Goal: Information Seeking & Learning: Learn about a topic

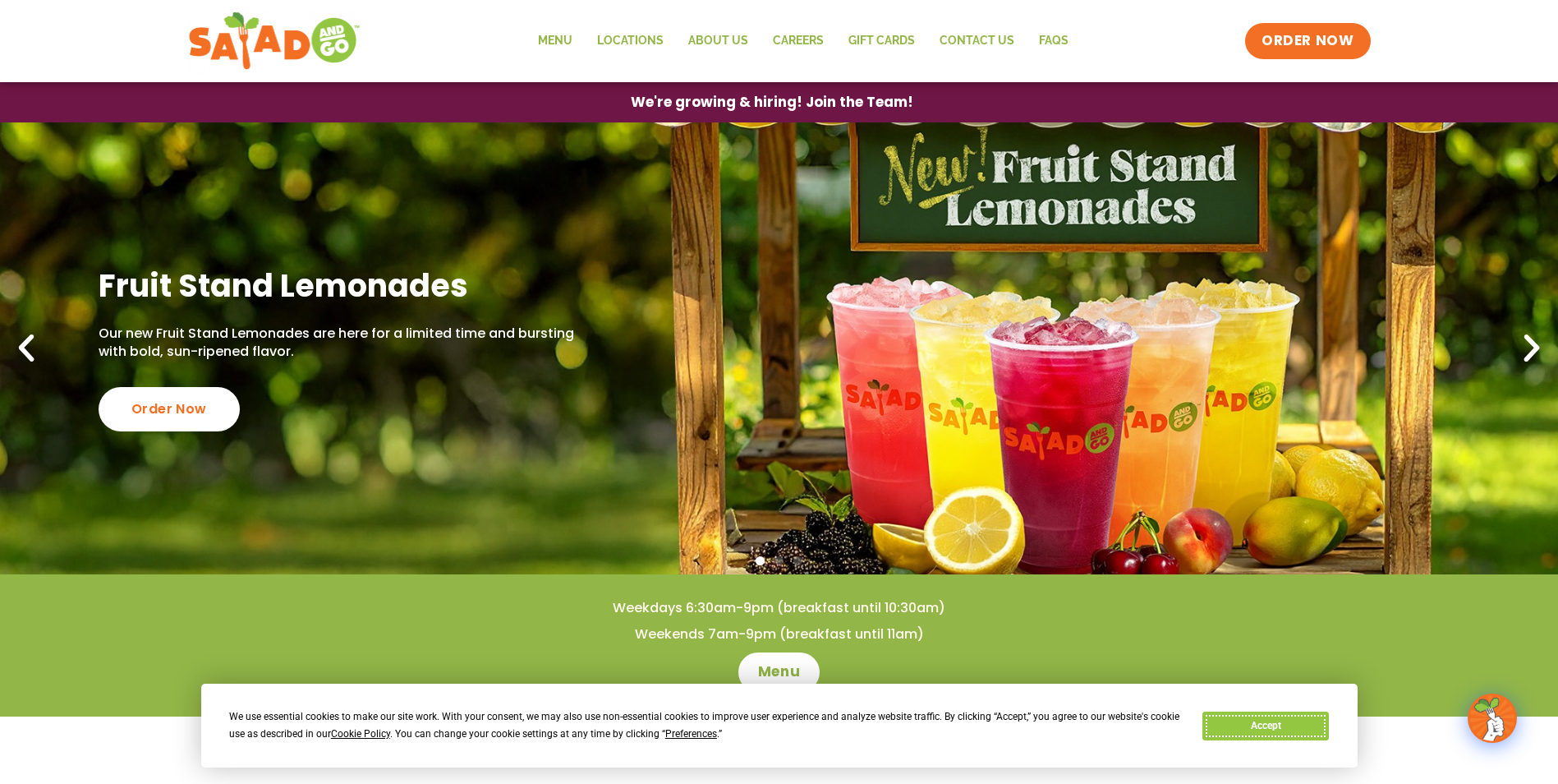
click at [1278, 724] on button "Accept" at bounding box center [1266, 725] width 127 height 28
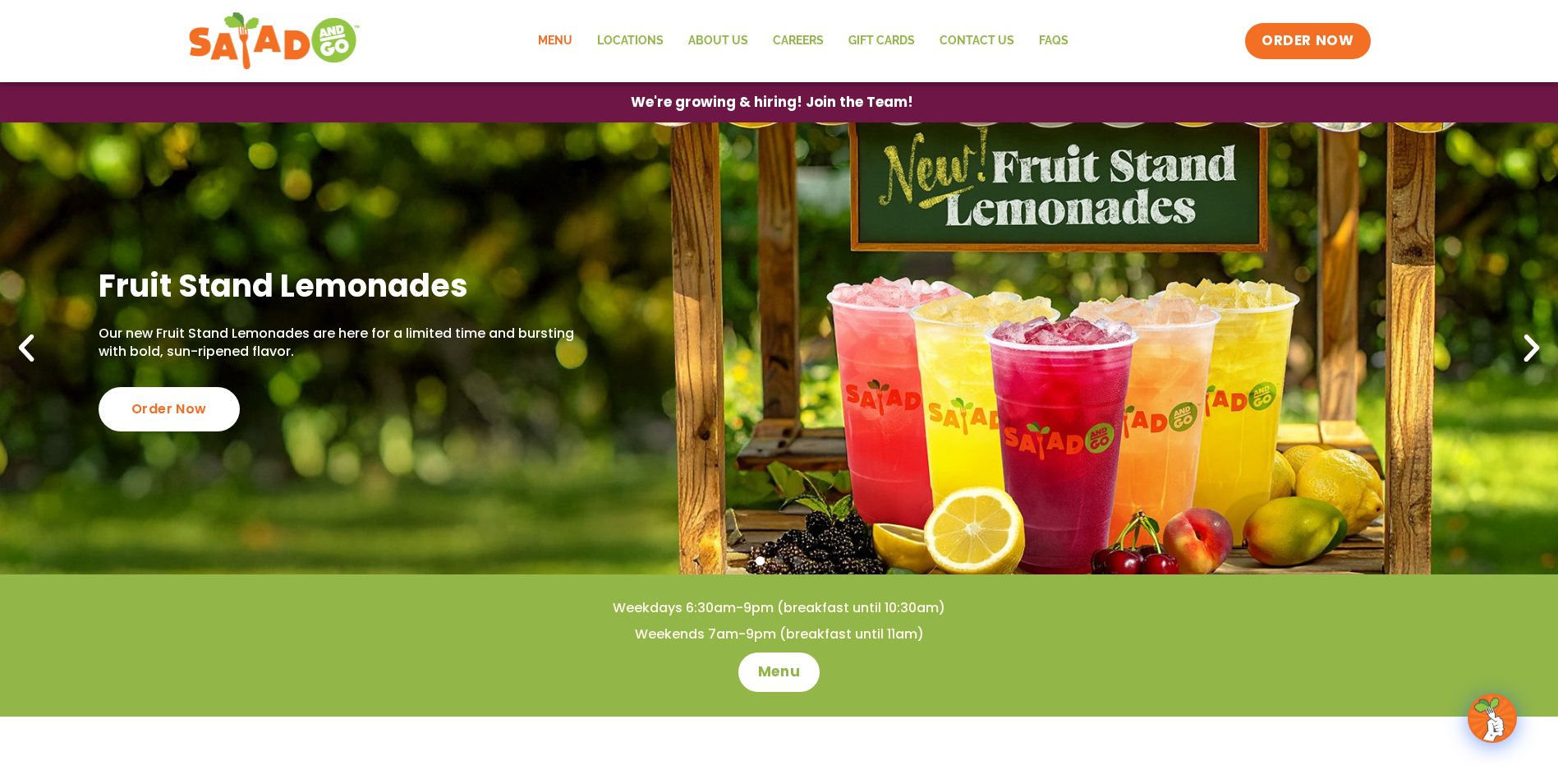
click at [579, 39] on link "Menu" at bounding box center [555, 40] width 59 height 38
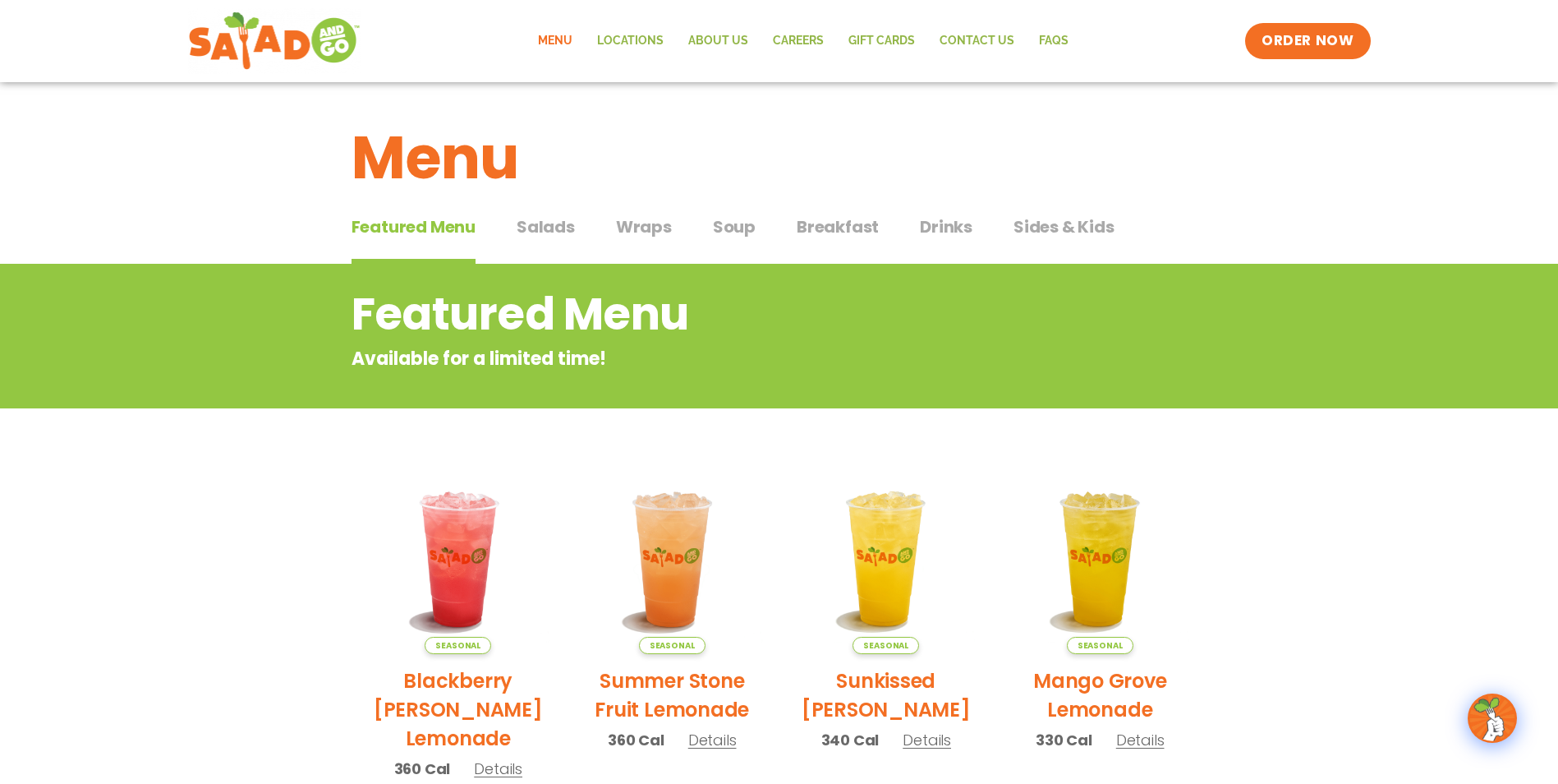
click at [537, 233] on span "Salads" at bounding box center [546, 227] width 59 height 25
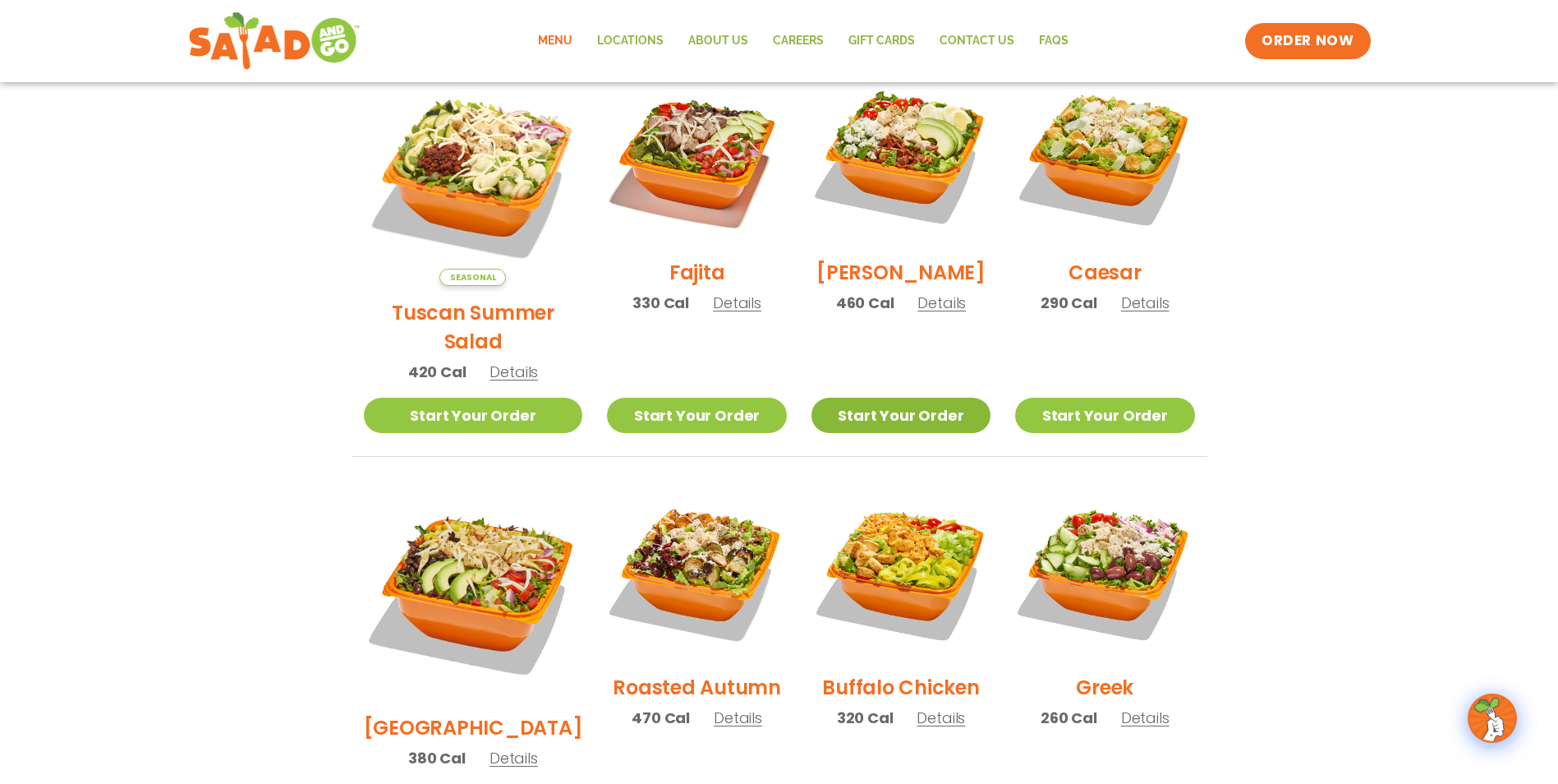
scroll to position [457, 0]
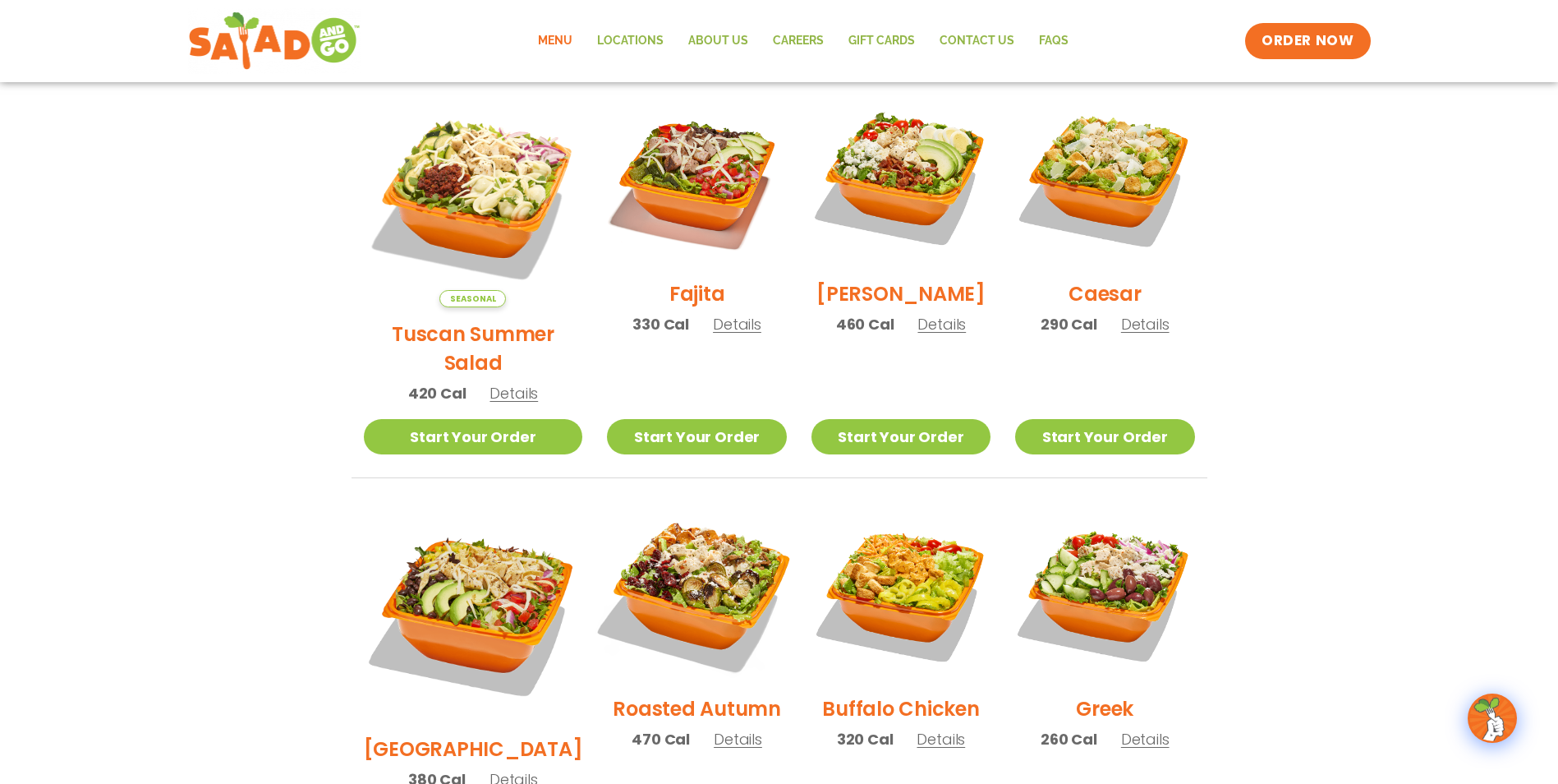
click at [665, 577] on img at bounding box center [696, 592] width 210 height 210
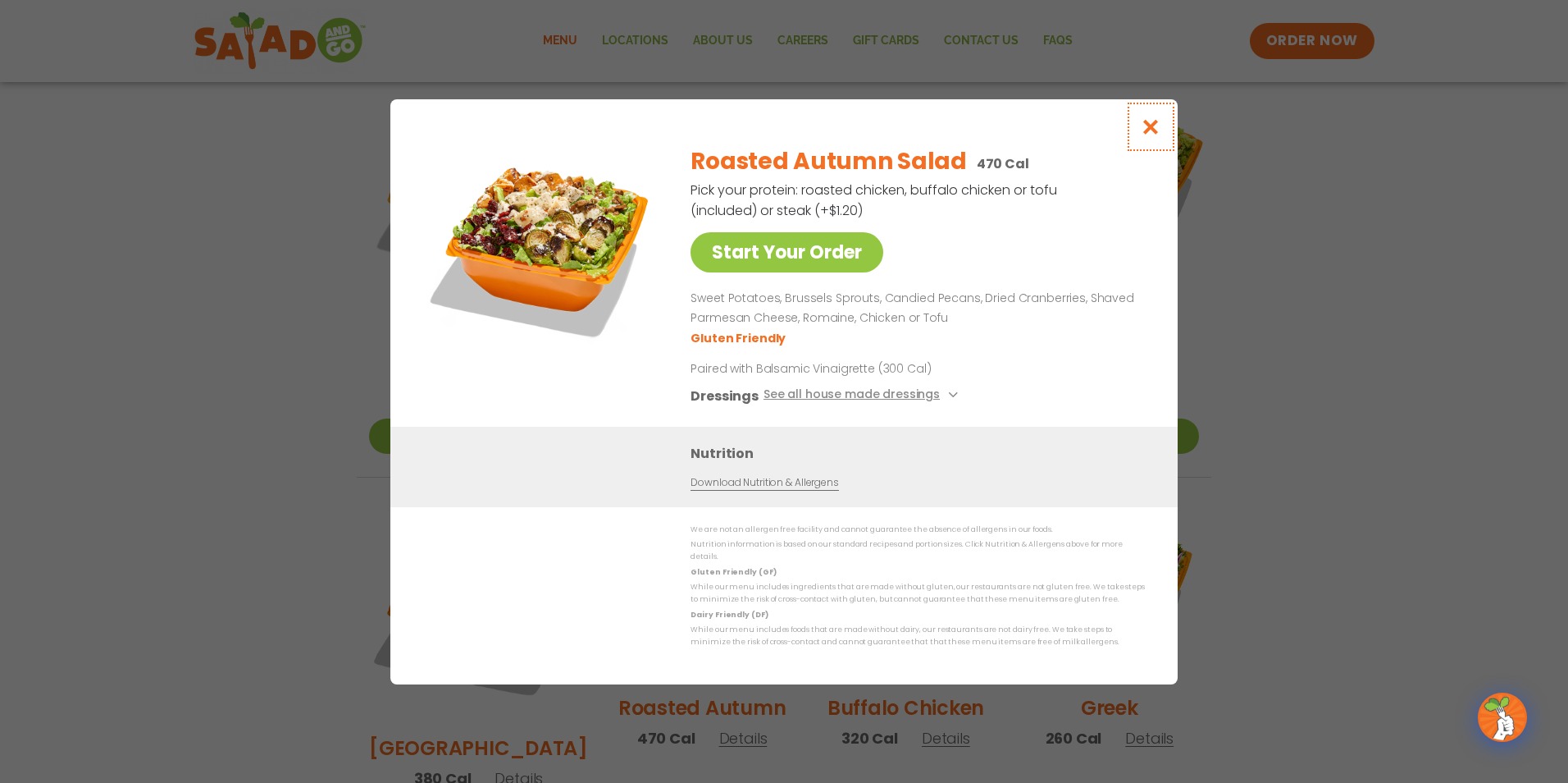
click at [1141, 135] on icon "Close modal" at bounding box center [1151, 127] width 20 height 17
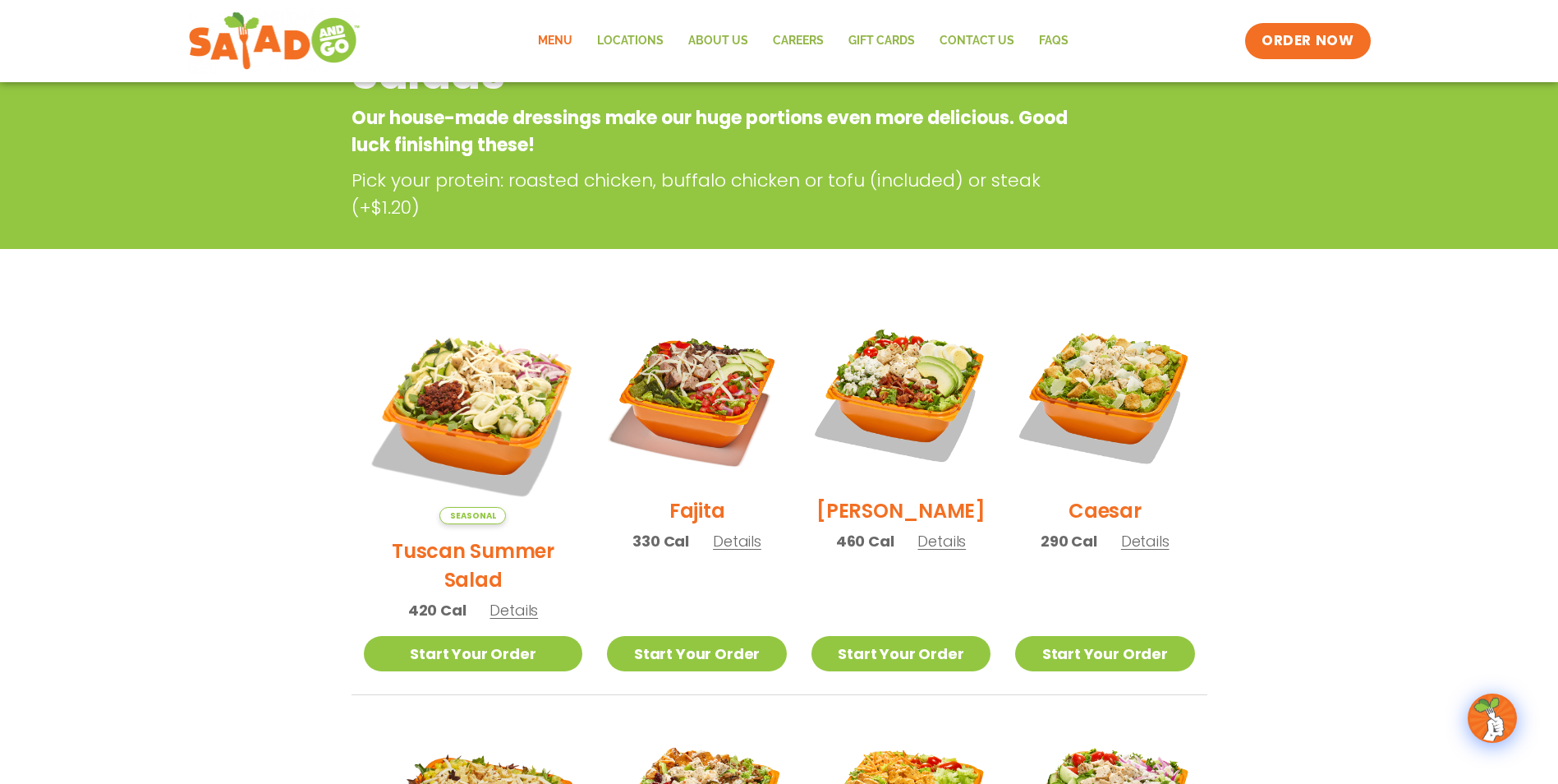
scroll to position [0, 0]
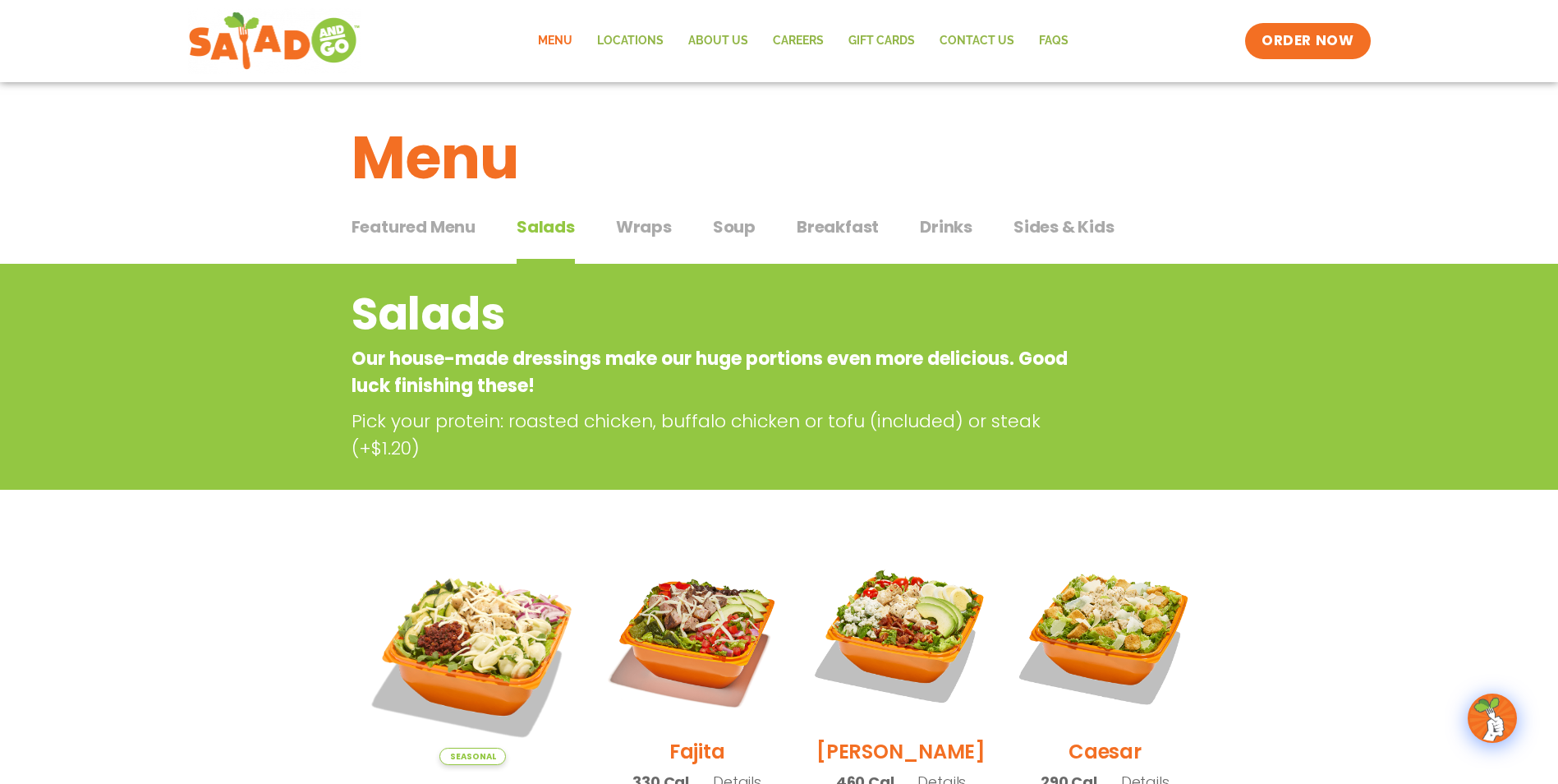
click at [430, 232] on span "Featured Menu" at bounding box center [413, 227] width 124 height 25
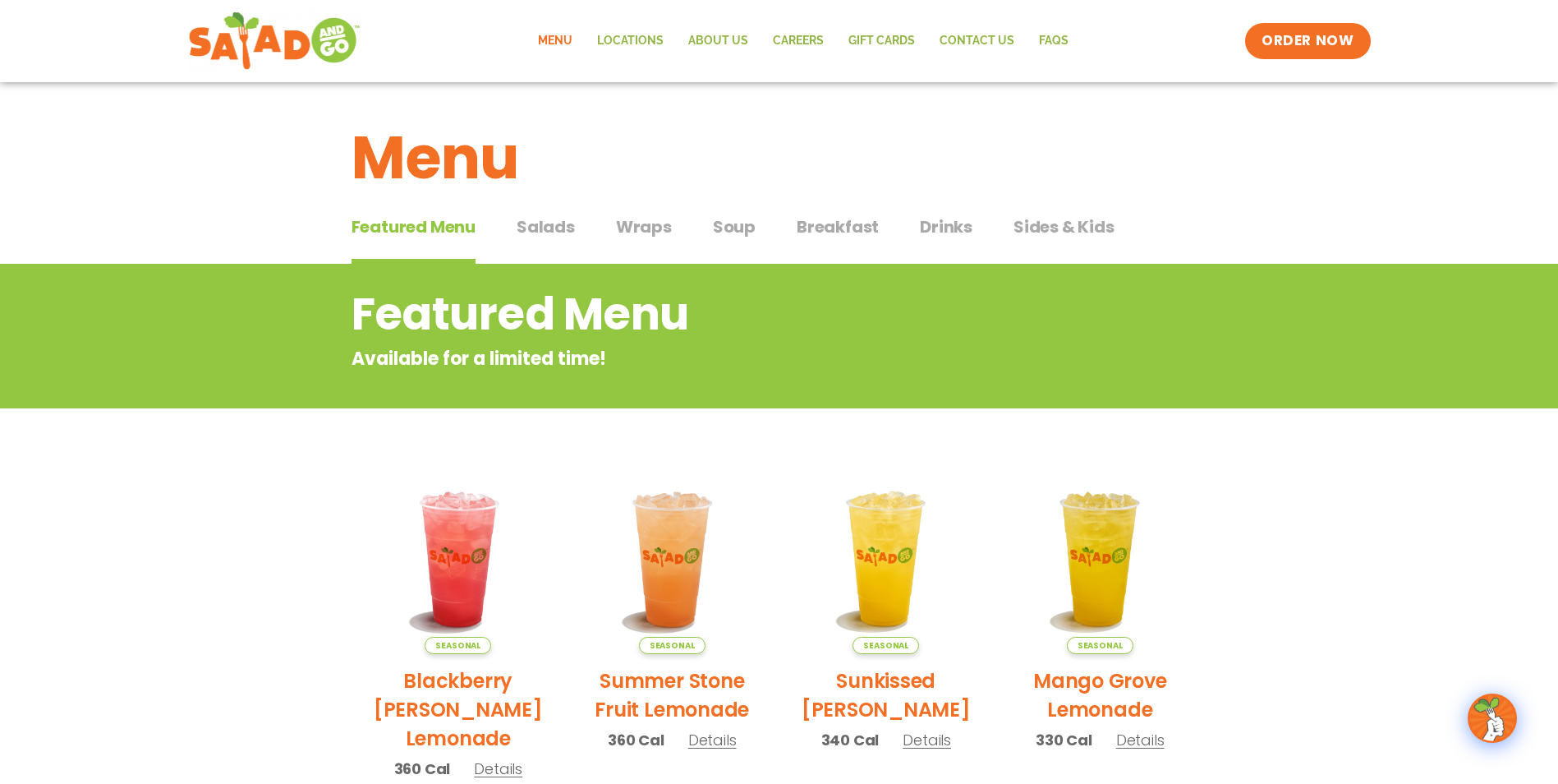
click at [550, 231] on span "Salads" at bounding box center [546, 227] width 59 height 25
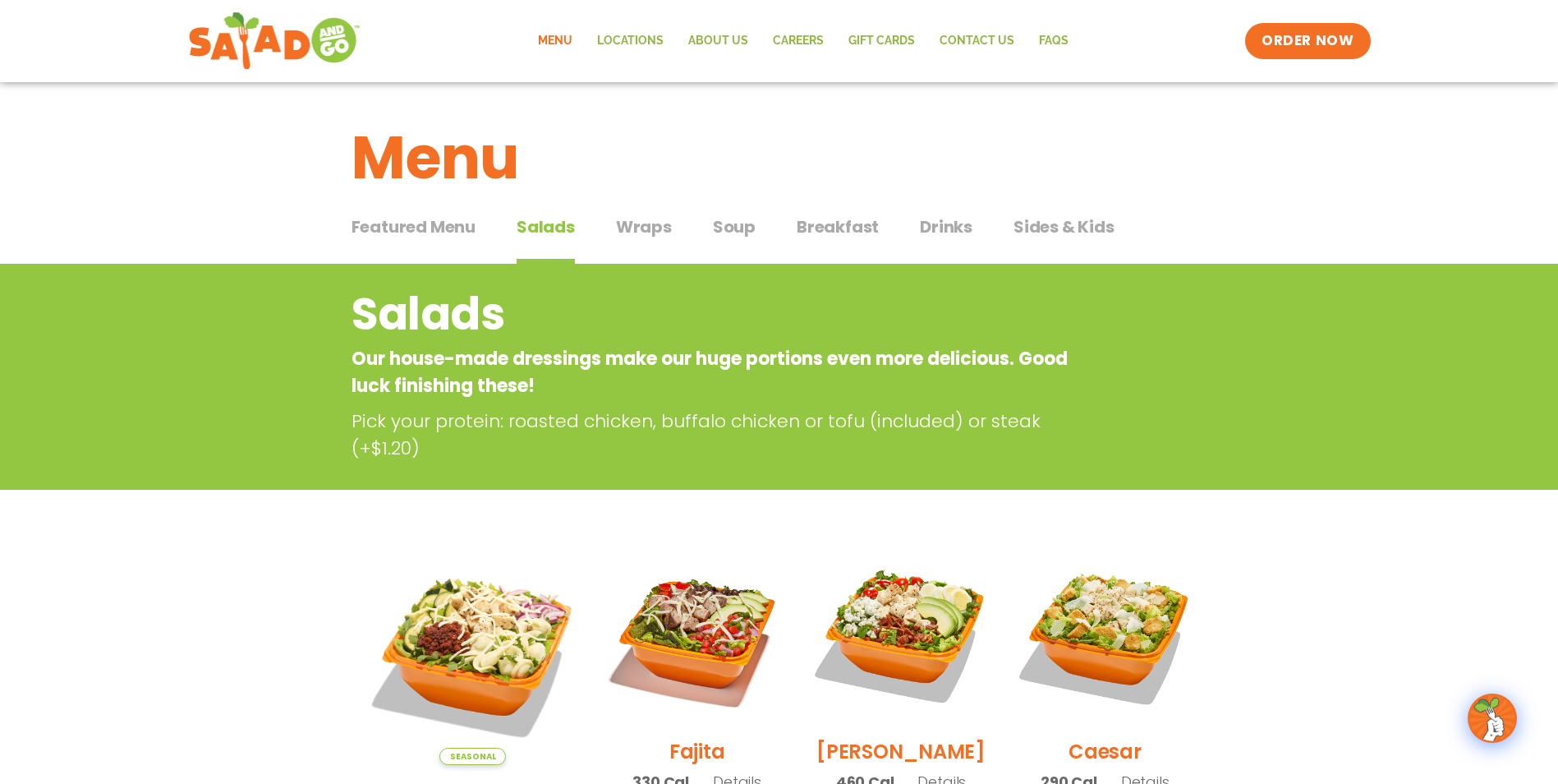
click at [413, 244] on button "Featured Menu Featured Menu" at bounding box center [413, 240] width 124 height 50
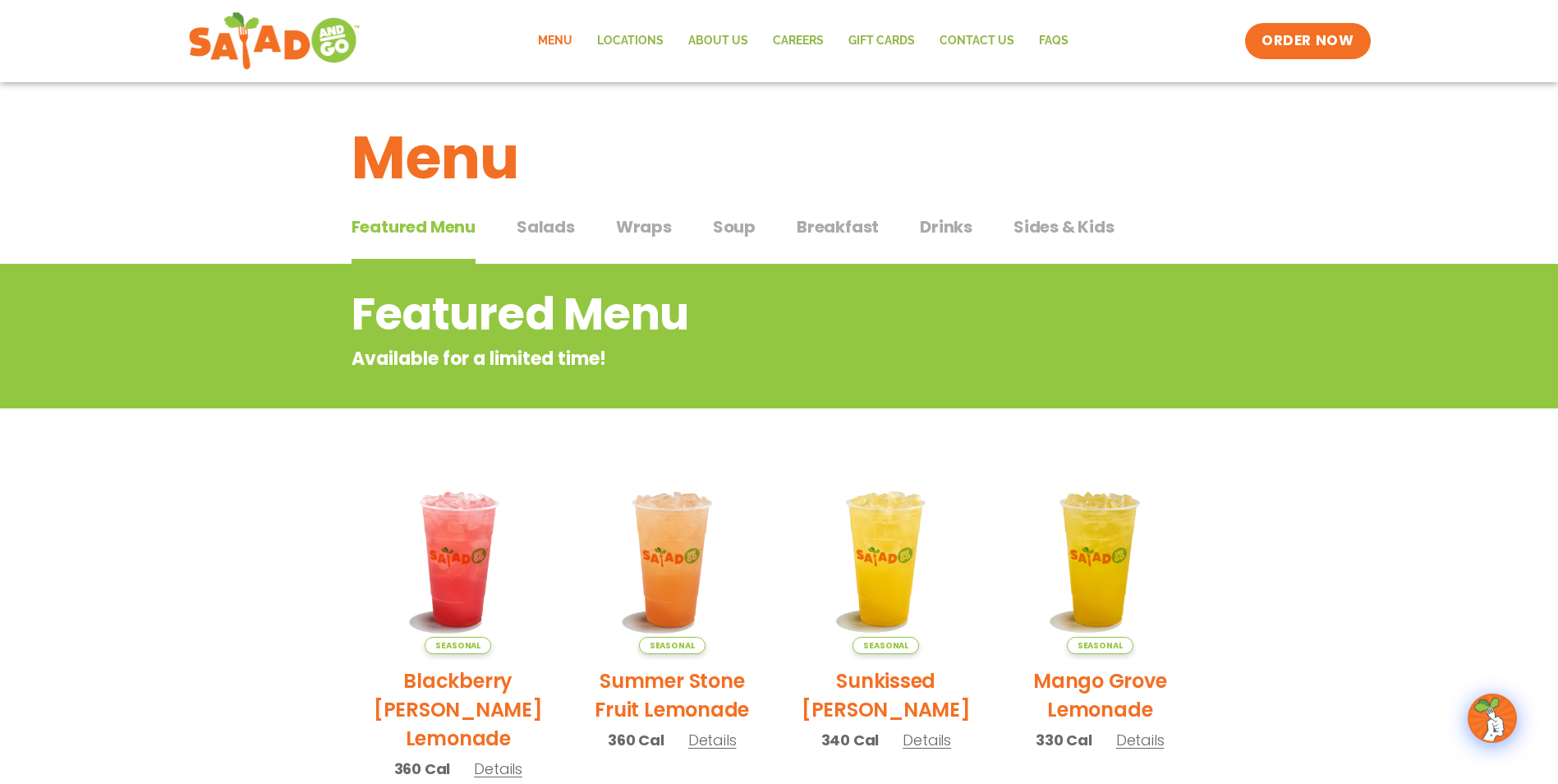
click at [557, 245] on button "Salads Salads" at bounding box center [546, 240] width 59 height 50
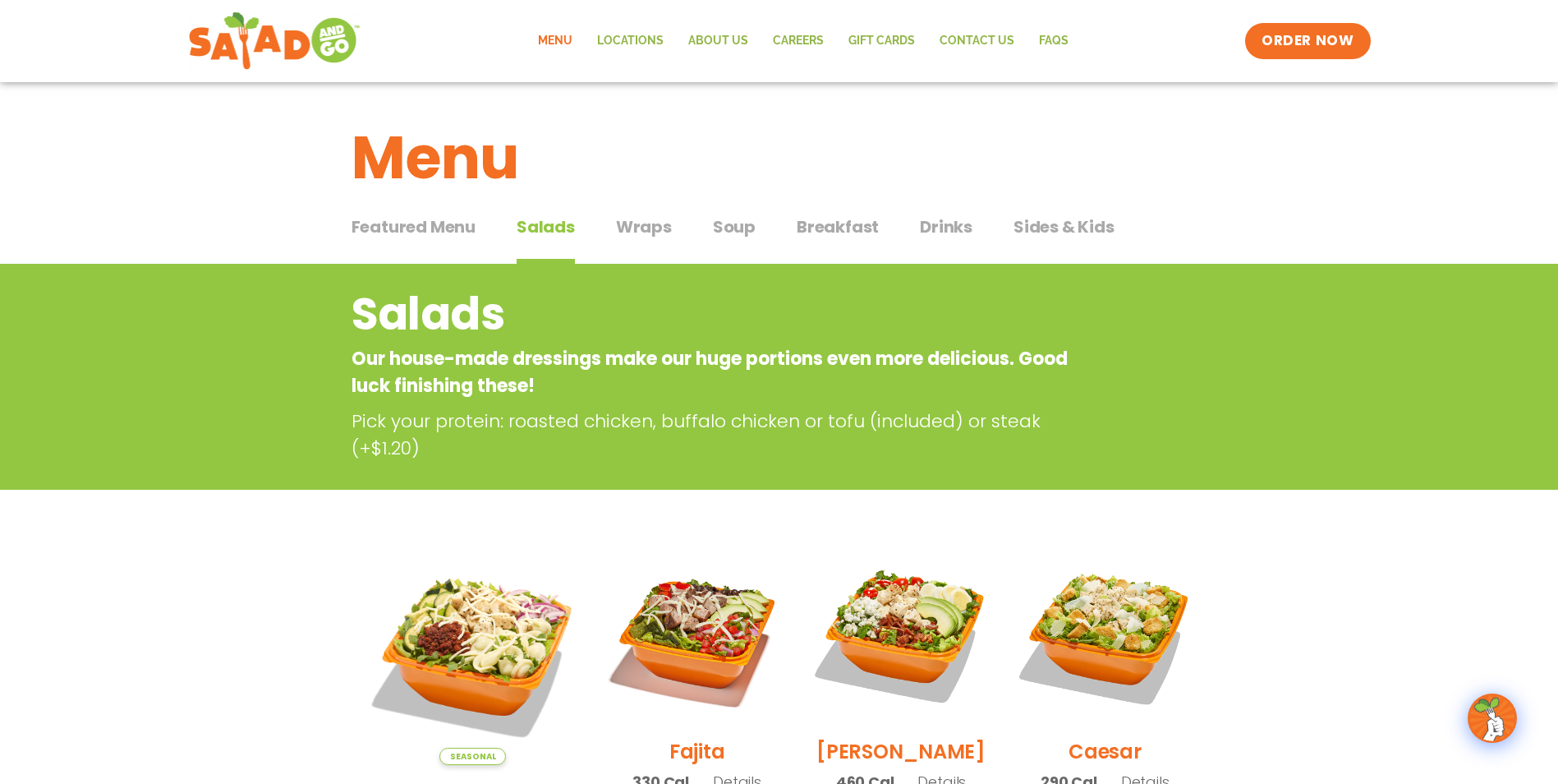
click at [419, 241] on button "Featured Menu Featured Menu" at bounding box center [413, 240] width 124 height 50
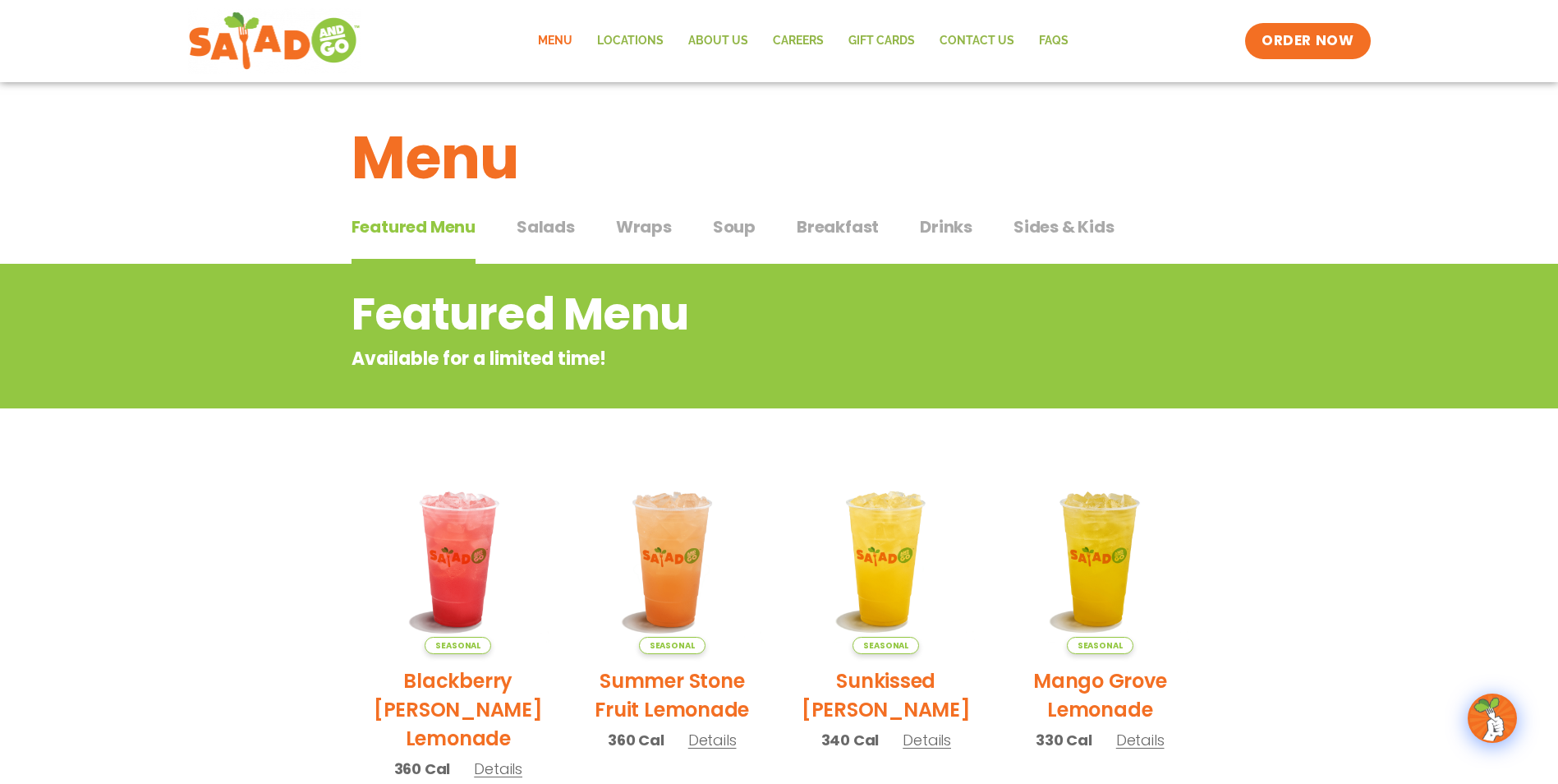
click at [528, 246] on button "Salads Salads" at bounding box center [546, 240] width 59 height 50
